Goal: Task Accomplishment & Management: Complete application form

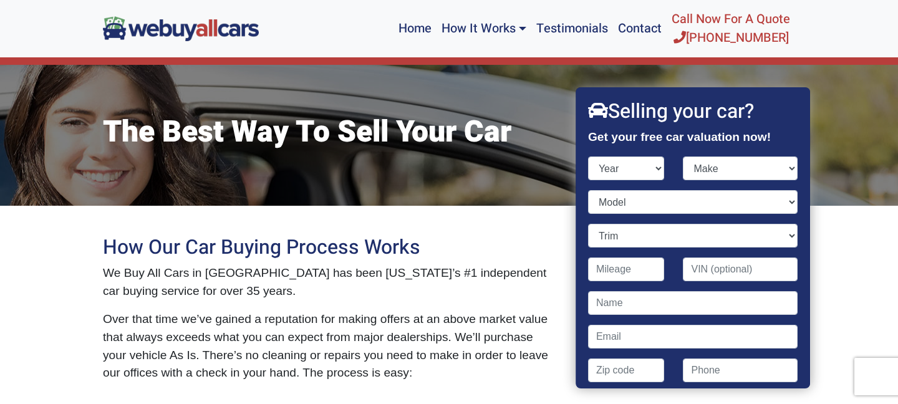
select select "2016"
click at [717, 167] on select "Make" at bounding box center [741, 169] width 115 height 24
select select "Volkswagen"
click at [655, 208] on select "Model" at bounding box center [693, 202] width 210 height 24
select select "Jetta"
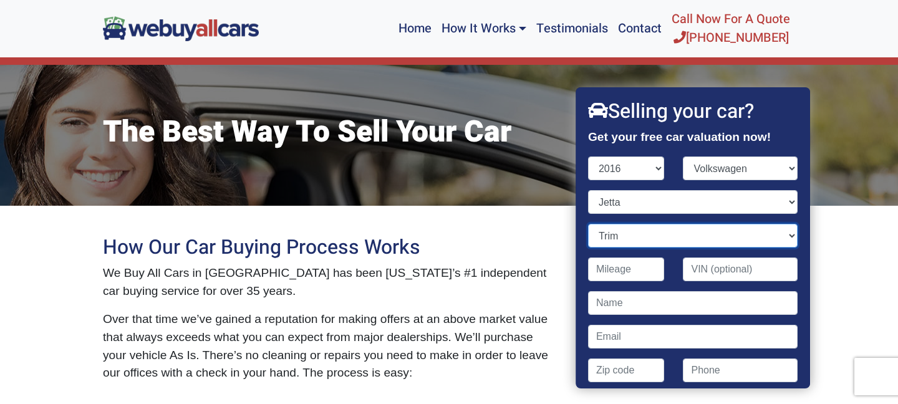
click at [644, 244] on select "Trim" at bounding box center [693, 236] width 210 height 24
click at [695, 233] on select "Trim 1.4T S 4dr Sedan (1.4L 4cyl Turbo) 1.4T S w/Technology 4dr Sedan (1.4L 4cy…" at bounding box center [693, 236] width 210 height 24
select select "1.8T SEL 4dr Sedan (1.8L 4cyl Turbo)"
click at [637, 276] on input "Contact form" at bounding box center [626, 270] width 77 height 24
type input "73,000"
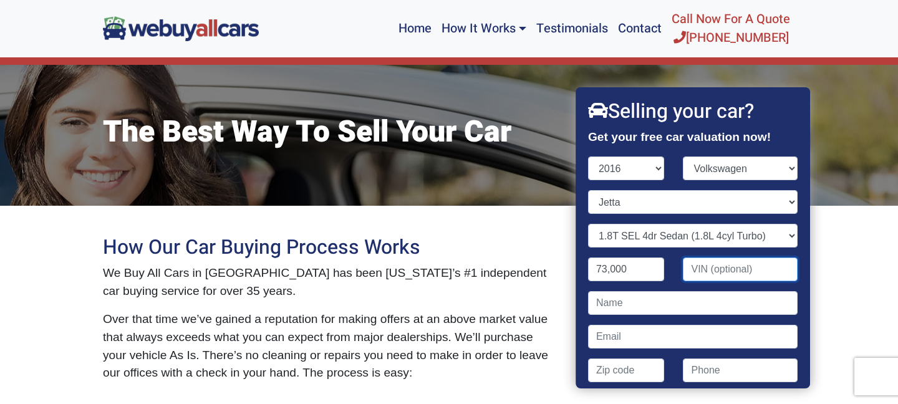
click at [747, 270] on input "Contact form" at bounding box center [741, 270] width 115 height 24
type input "[US_VEHICLE_IDENTIFICATION_NUMBER]"
click at [657, 304] on input "Contact form" at bounding box center [693, 303] width 210 height 24
type input "[PERSON_NAME]"
type input "19801"
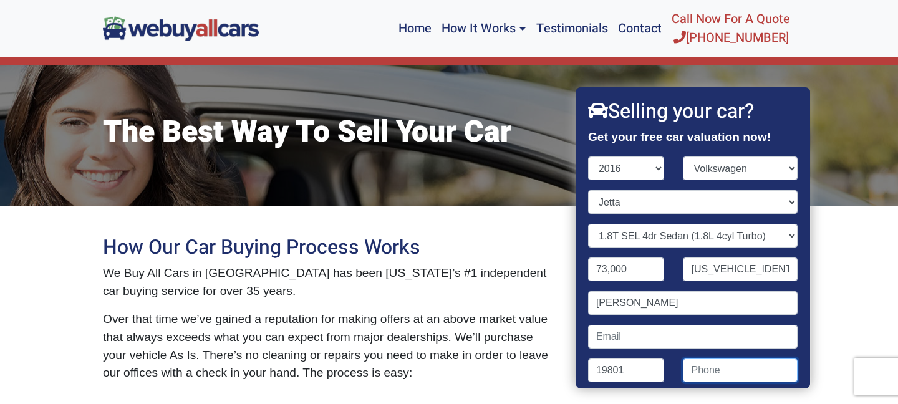
type input "3023120834"
click at [662, 320] on div "[PERSON_NAME]" at bounding box center [693, 308] width 228 height 34
click at [650, 337] on input "Contact form" at bounding box center [693, 337] width 210 height 24
type input "[EMAIL_ADDRESS][DOMAIN_NAME]"
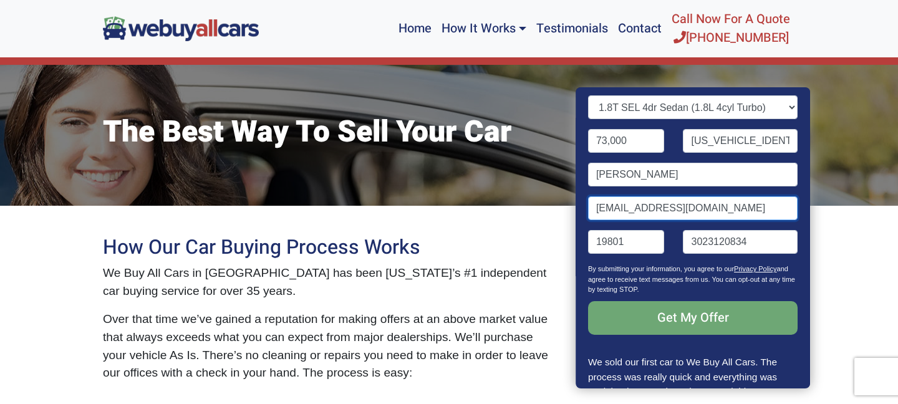
scroll to position [186, 0]
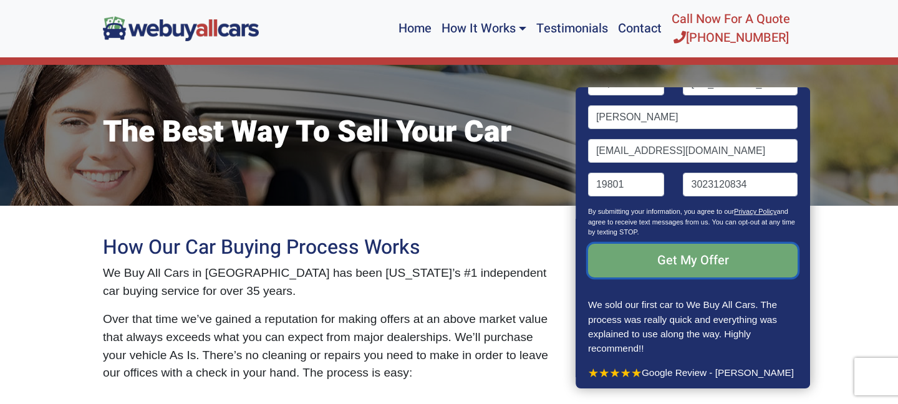
click at [717, 266] on input "Get My Offer" at bounding box center [693, 261] width 210 height 34
